Goal: Information Seeking & Learning: Find specific page/section

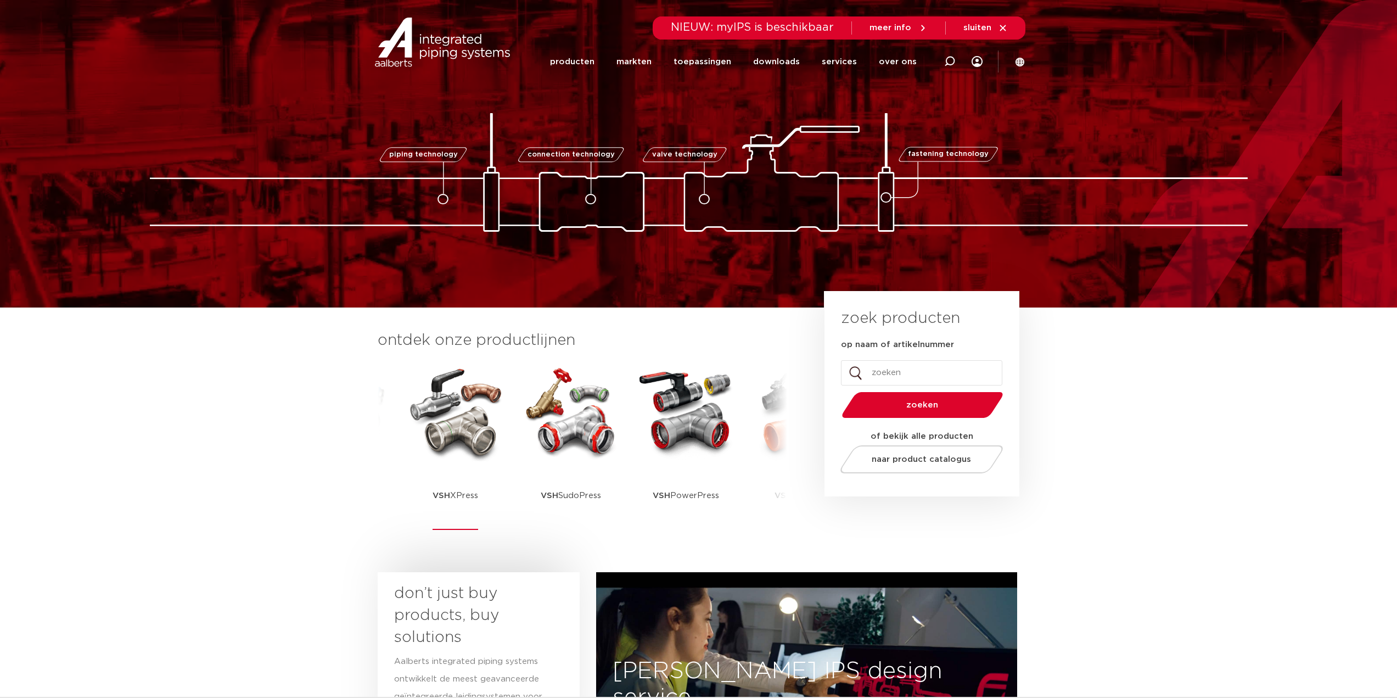
click at [452, 431] on img at bounding box center [455, 411] width 99 height 99
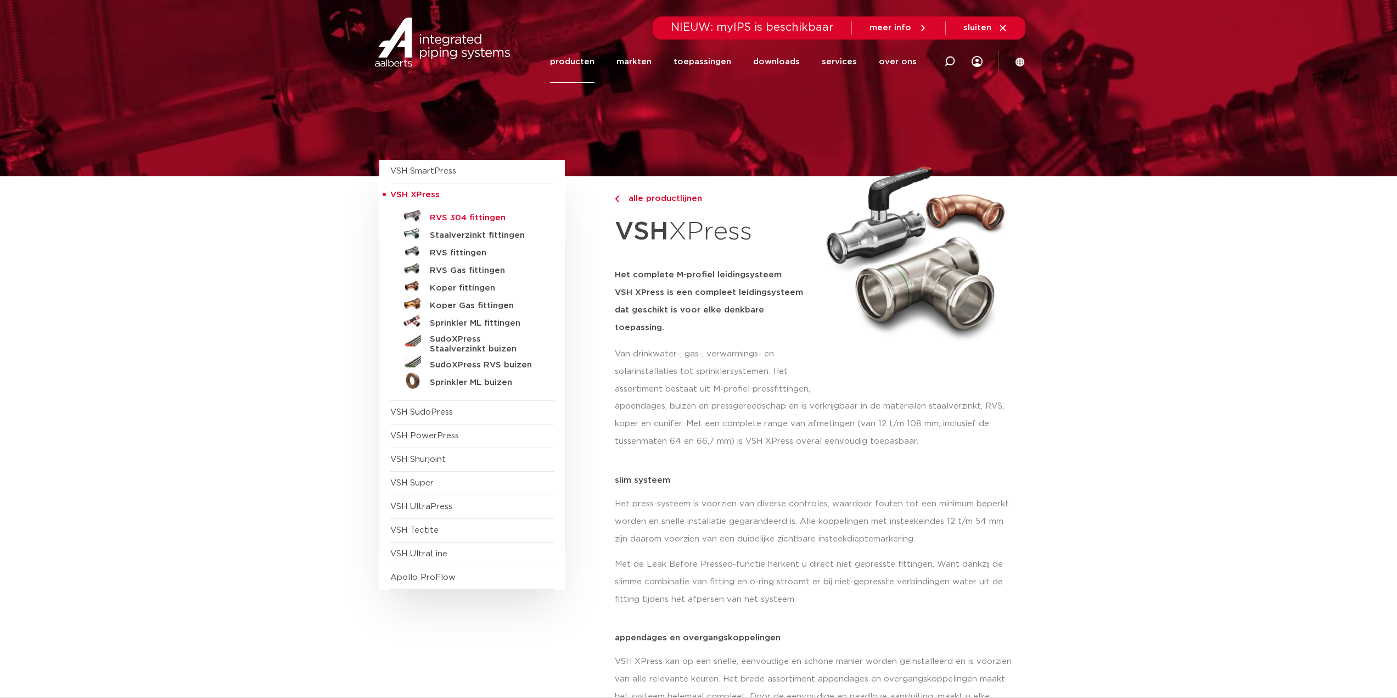
click at [465, 220] on h5 "RVS 304 fittingen" at bounding box center [484, 218] width 109 height 10
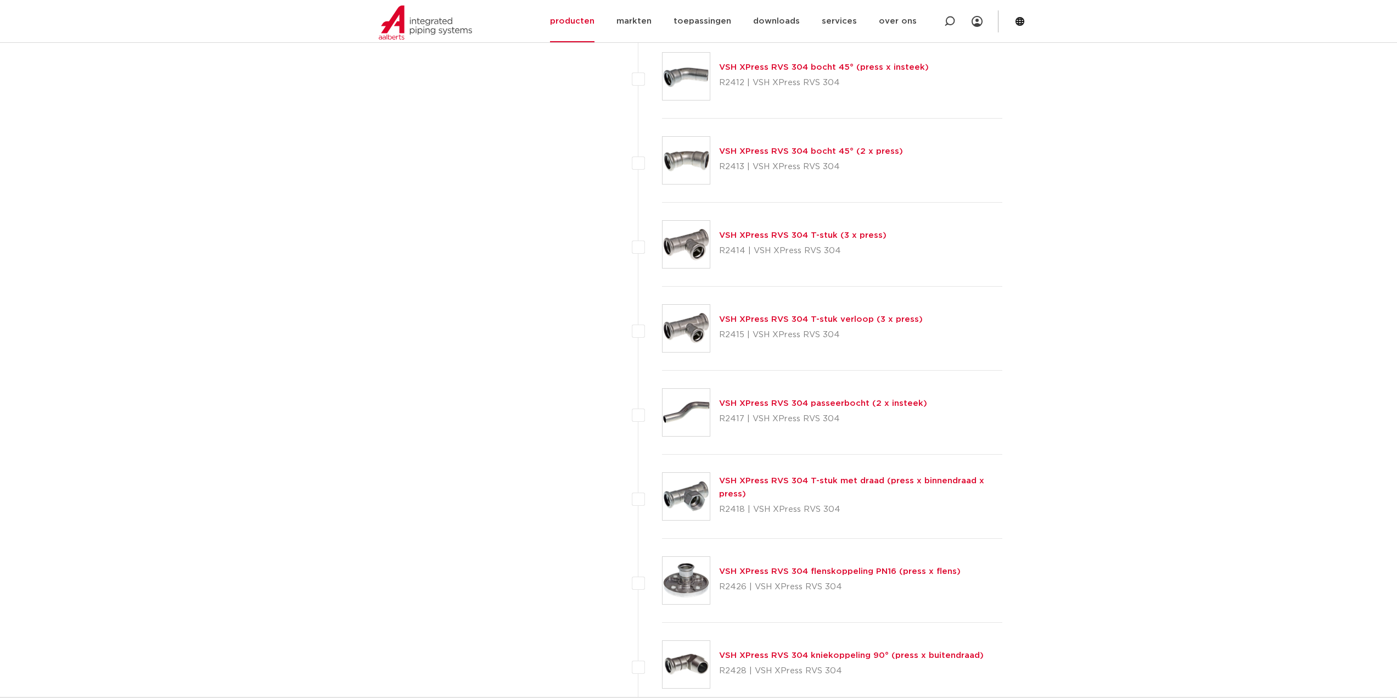
scroll to position [988, 0]
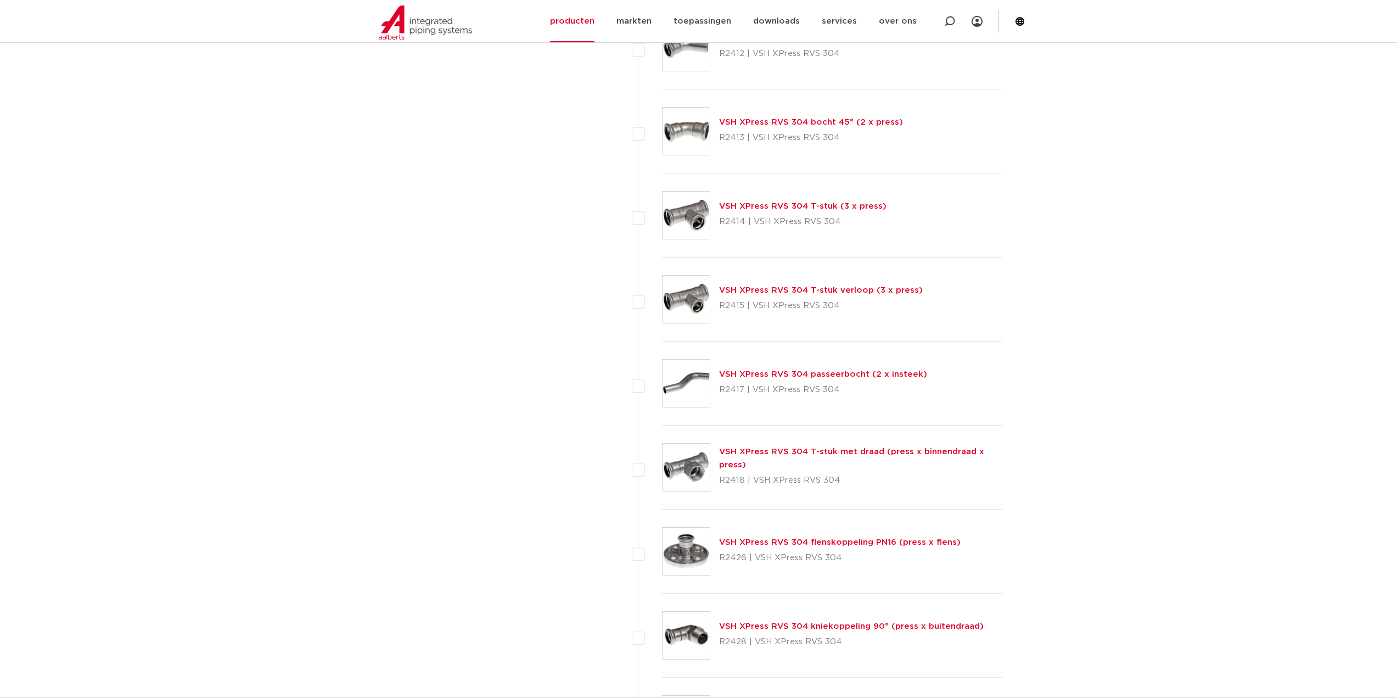
click at [790, 455] on link "VSH XPress RVS 304 T-stuk met draad (press x binnendraad x press)" at bounding box center [851, 457] width 265 height 21
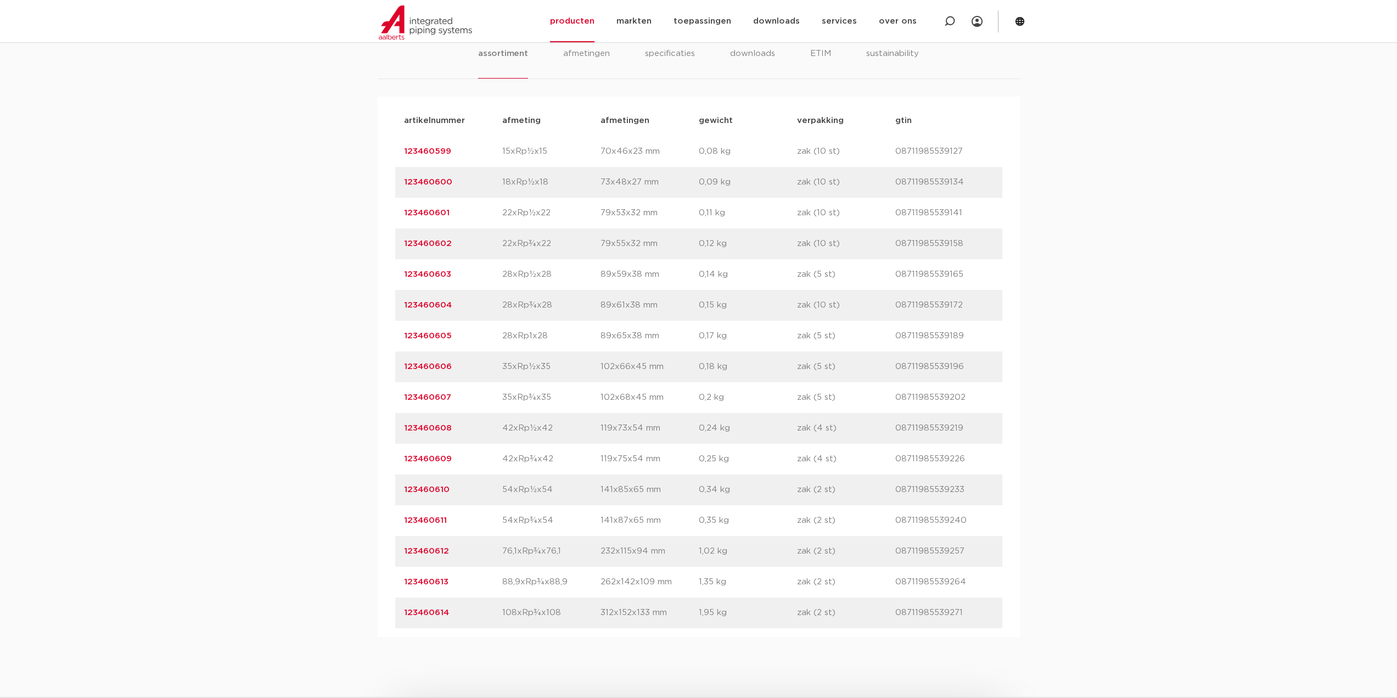
scroll to position [714, 0]
click at [237, 462] on div "assortiment [GEOGRAPHIC_DATA] specificaties downloads ETIM sustainability assor…" at bounding box center [698, 319] width 1397 height 625
